Goal: Information Seeking & Learning: Learn about a topic

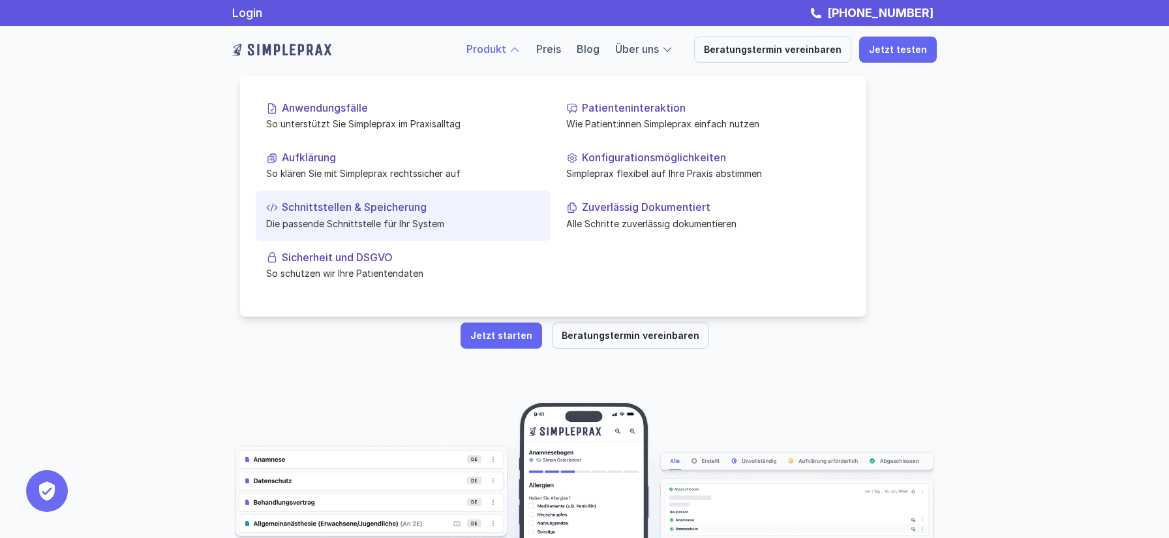
click at [367, 219] on p "Die passende Schnittstelle für Ihr System" at bounding box center [403, 223] width 274 height 14
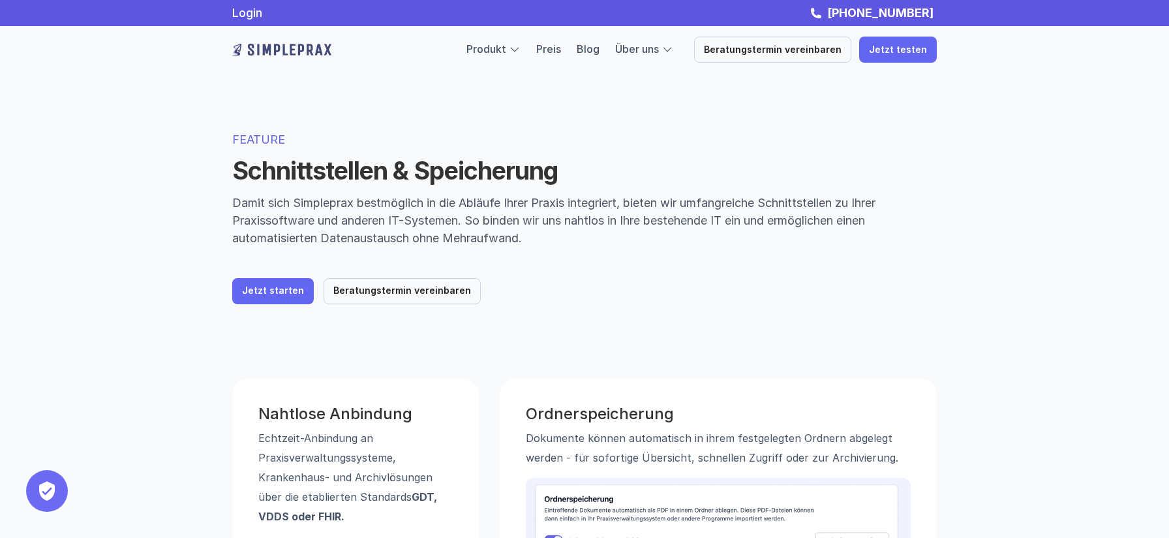
click at [269, 49] on img at bounding box center [281, 49] width 99 height 21
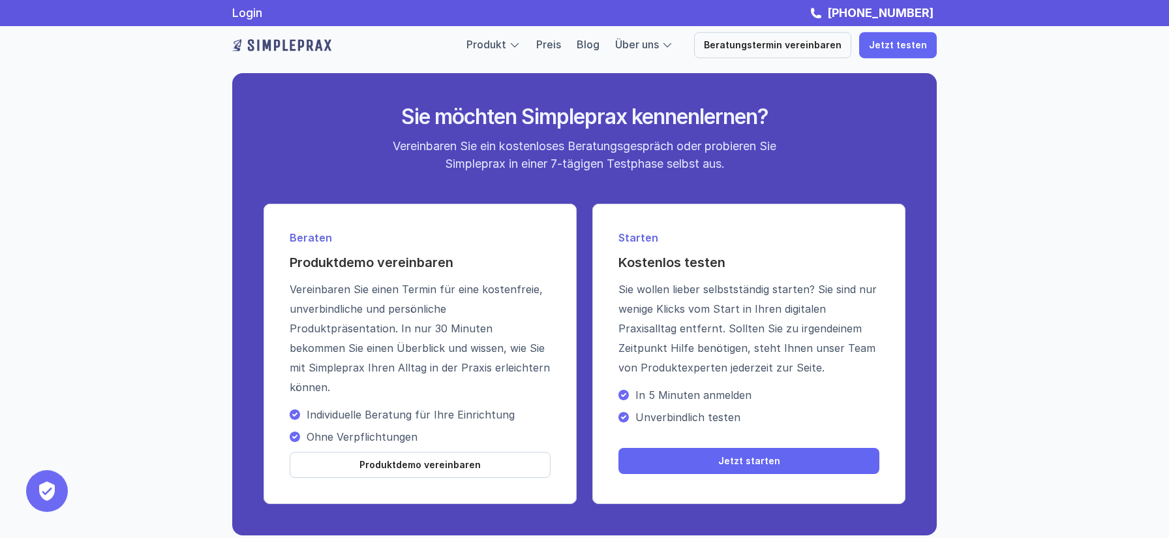
scroll to position [4300, 0]
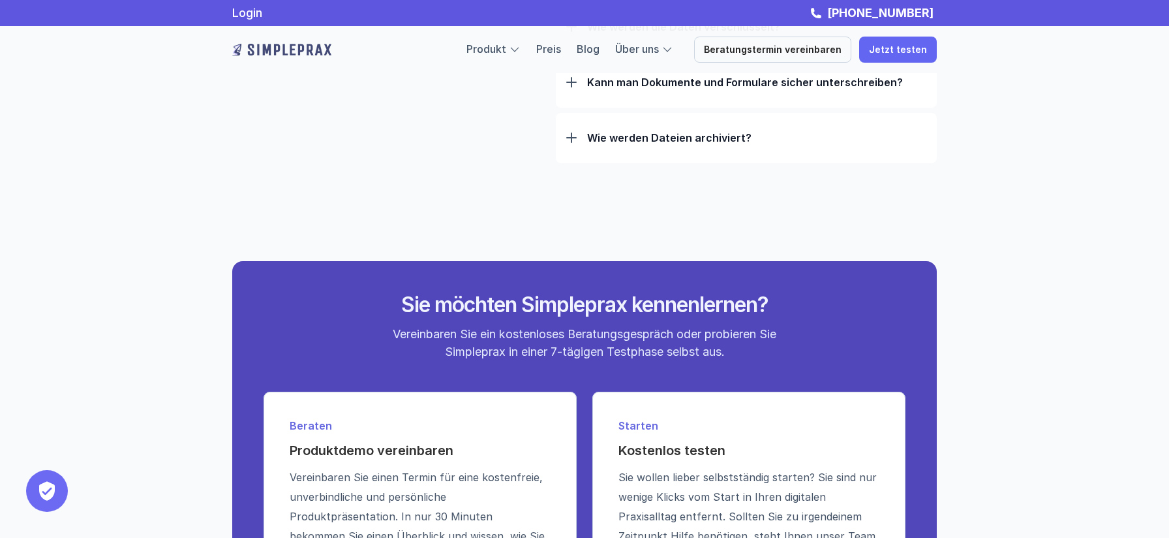
click at [271, 52] on img at bounding box center [281, 49] width 99 height 21
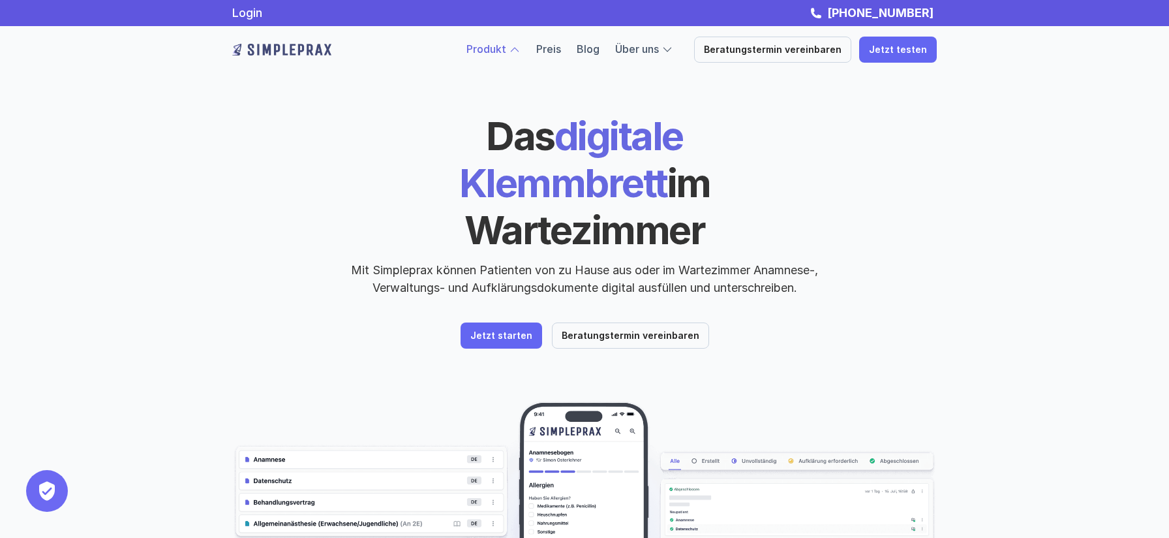
click at [506, 45] on link "Produkt" at bounding box center [486, 48] width 40 height 13
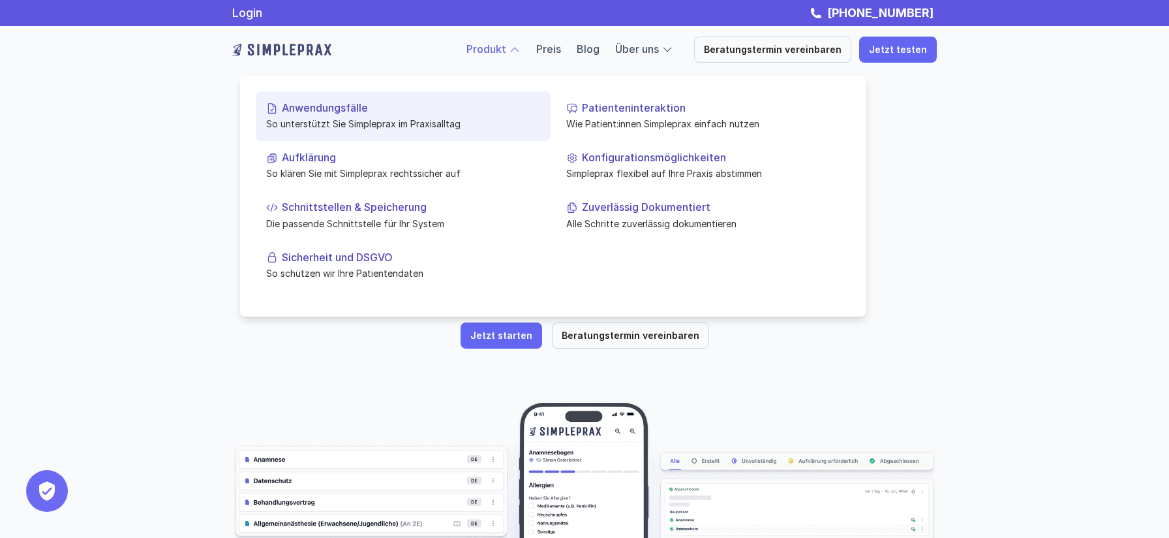
click at [321, 113] on p "Anwendungsfälle" at bounding box center [411, 108] width 258 height 12
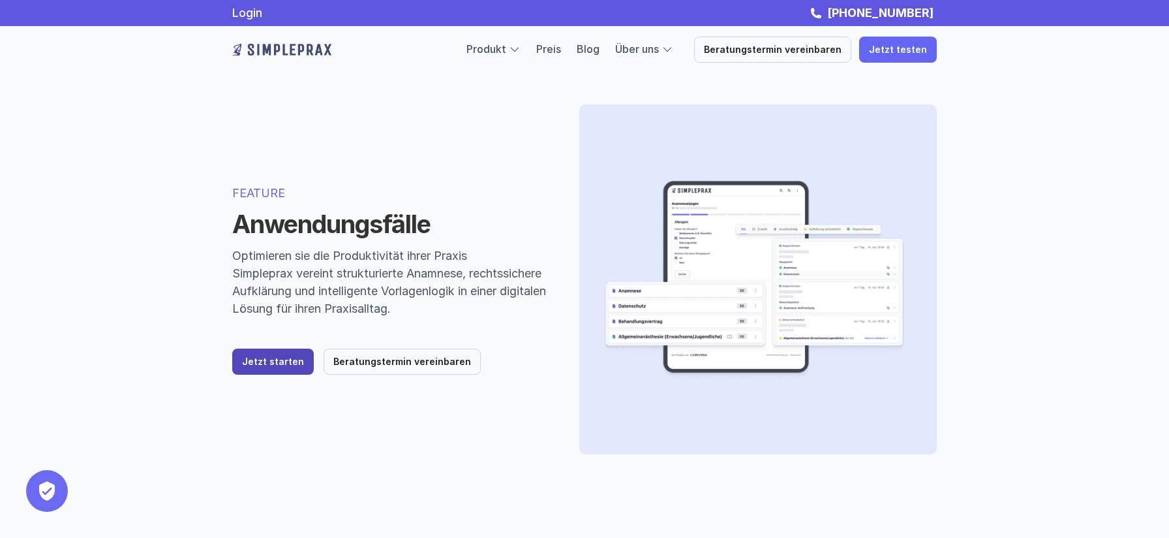
click at [248, 367] on p "Jetzt starten" at bounding box center [273, 361] width 62 height 11
click at [558, 52] on link "Preis" at bounding box center [548, 48] width 25 height 13
